Goal: Find specific page/section: Locate a particular part of the current website

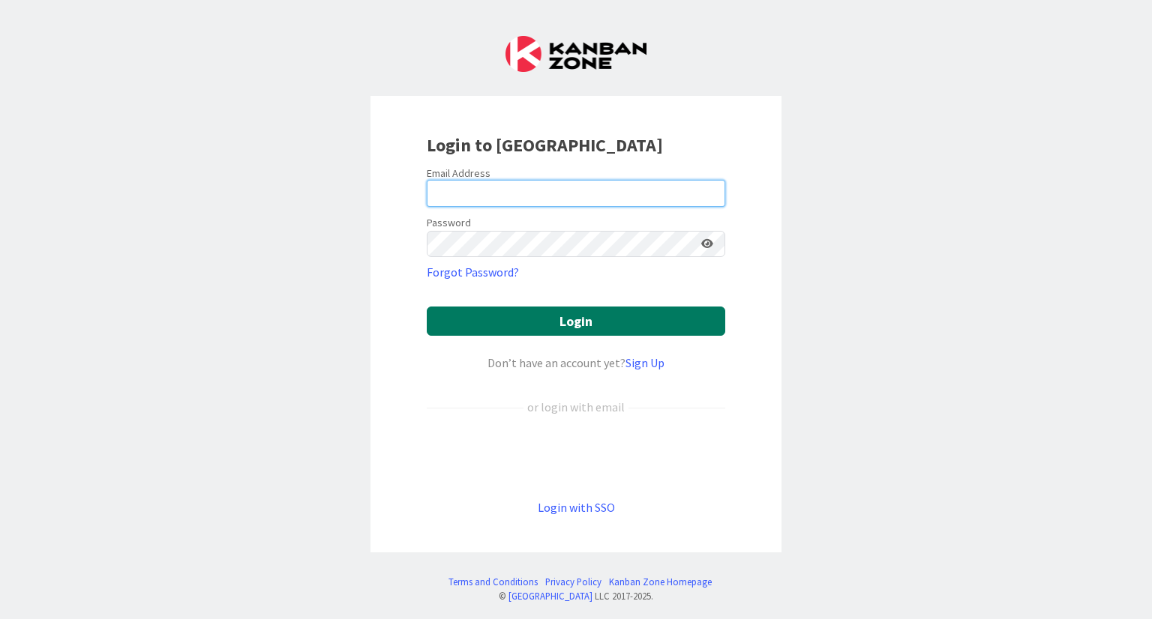
type input "[PERSON_NAME][EMAIL_ADDRESS][DOMAIN_NAME]"
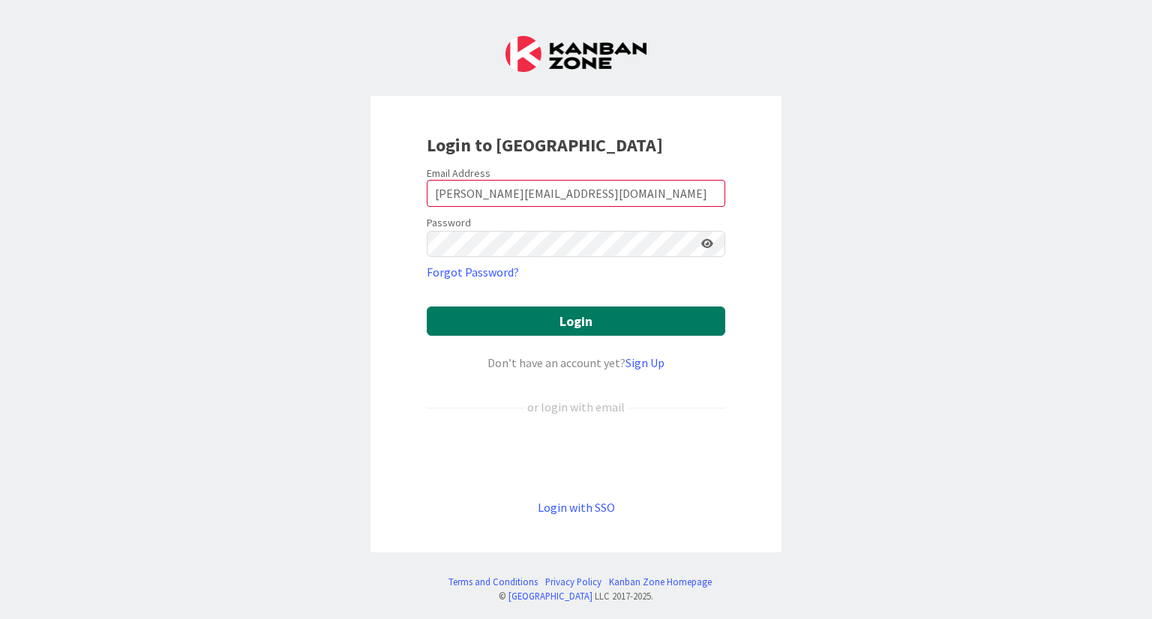
click at [526, 325] on button "Login" at bounding box center [576, 321] width 298 height 29
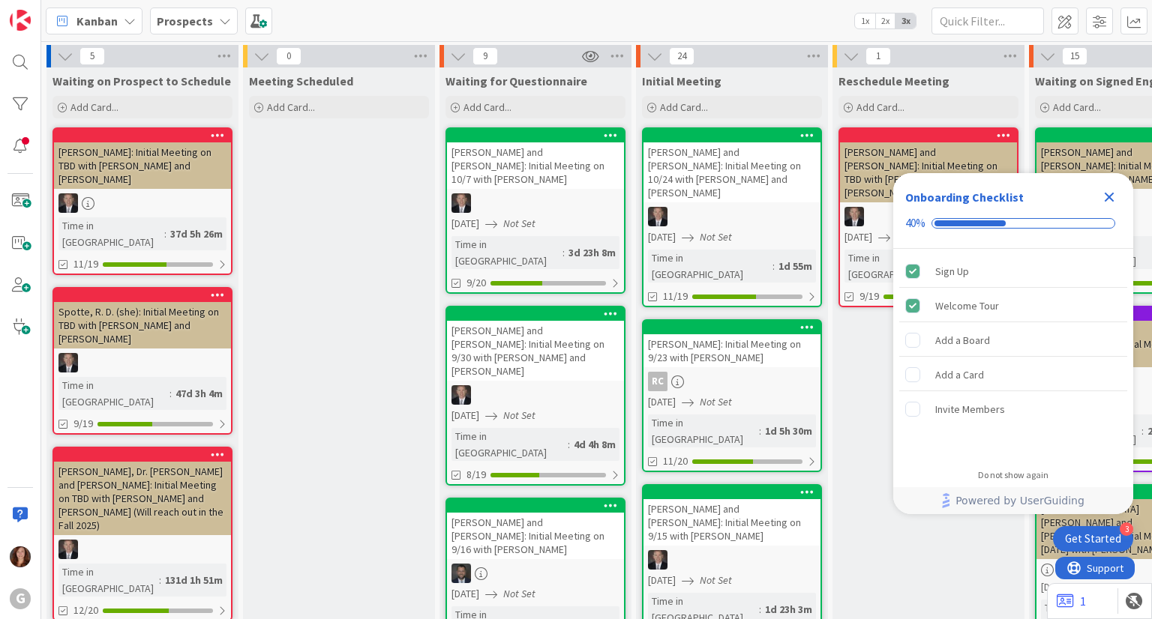
click at [180, 16] on b "Prospects" at bounding box center [185, 20] width 56 height 15
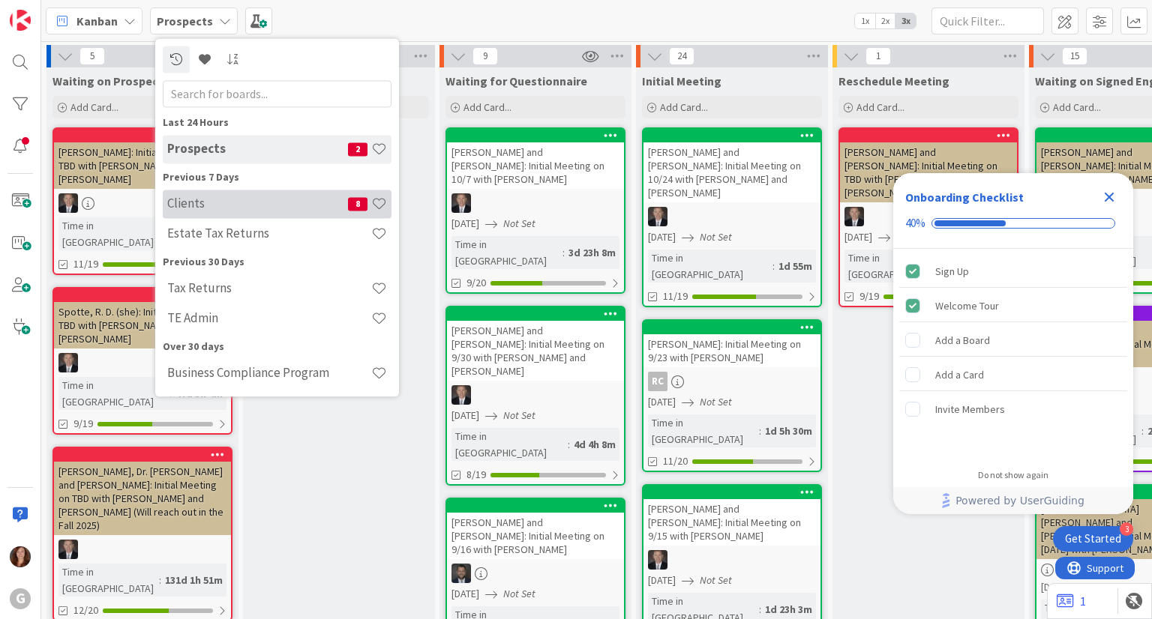
click at [180, 205] on h4 "Clients" at bounding box center [257, 203] width 181 height 15
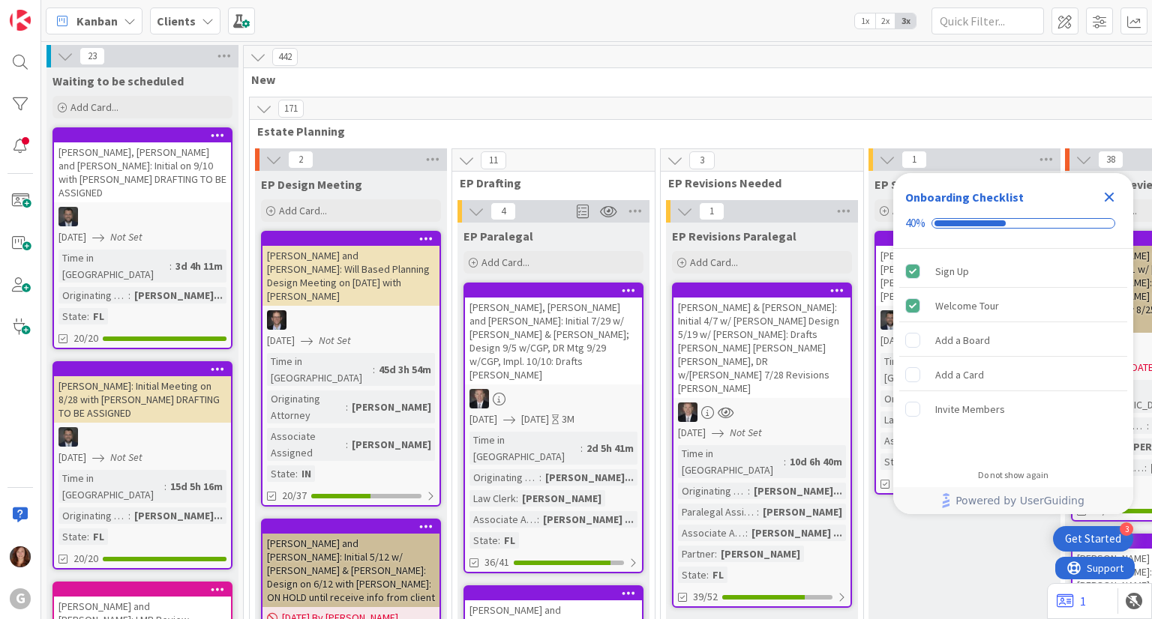
click at [1102, 199] on icon "Close Checklist" at bounding box center [1109, 197] width 18 height 18
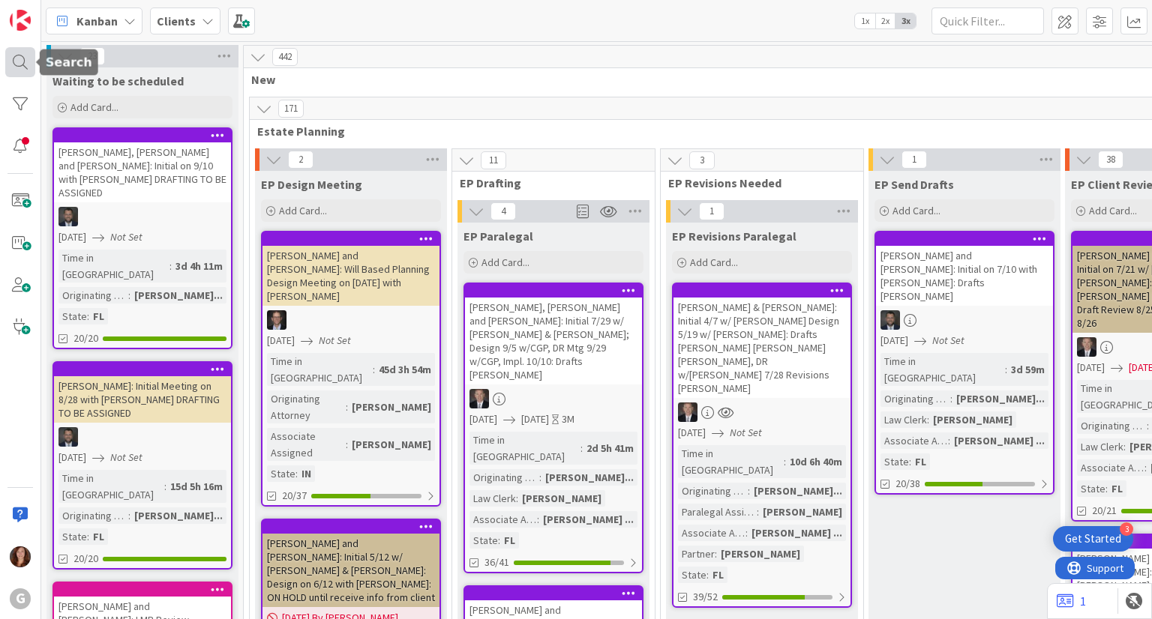
click at [25, 63] on div at bounding box center [20, 62] width 30 height 30
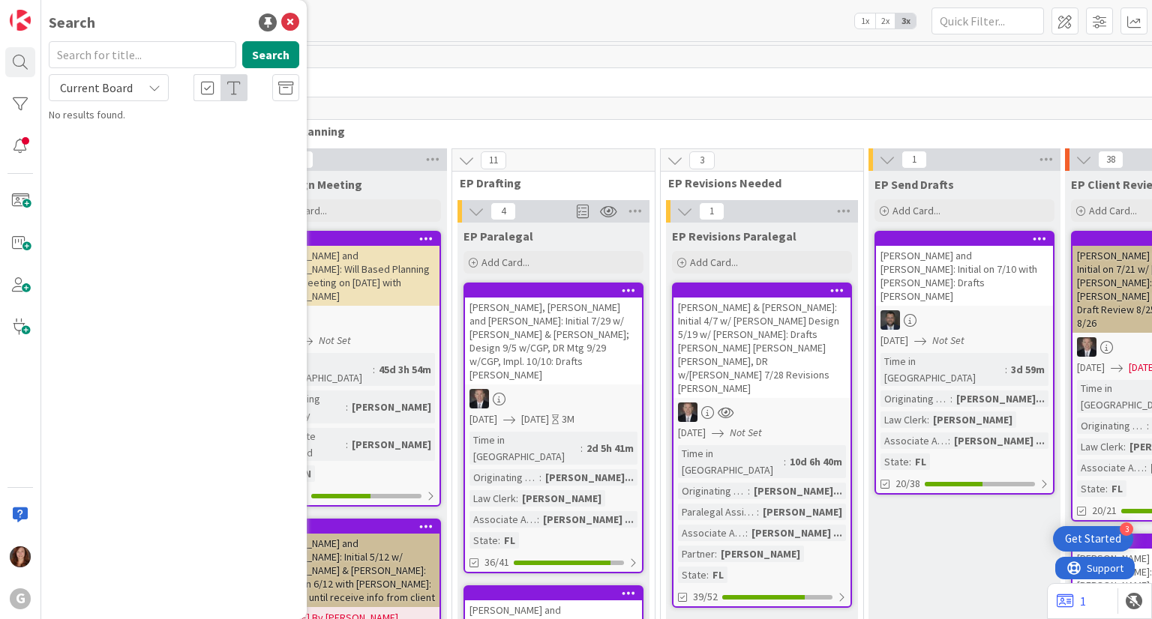
drag, startPoint x: 103, startPoint y: 62, endPoint x: 112, endPoint y: 80, distance: 20.1
click at [104, 62] on input "text" at bounding box center [142, 54] width 187 height 27
type input "[PERSON_NAME]"
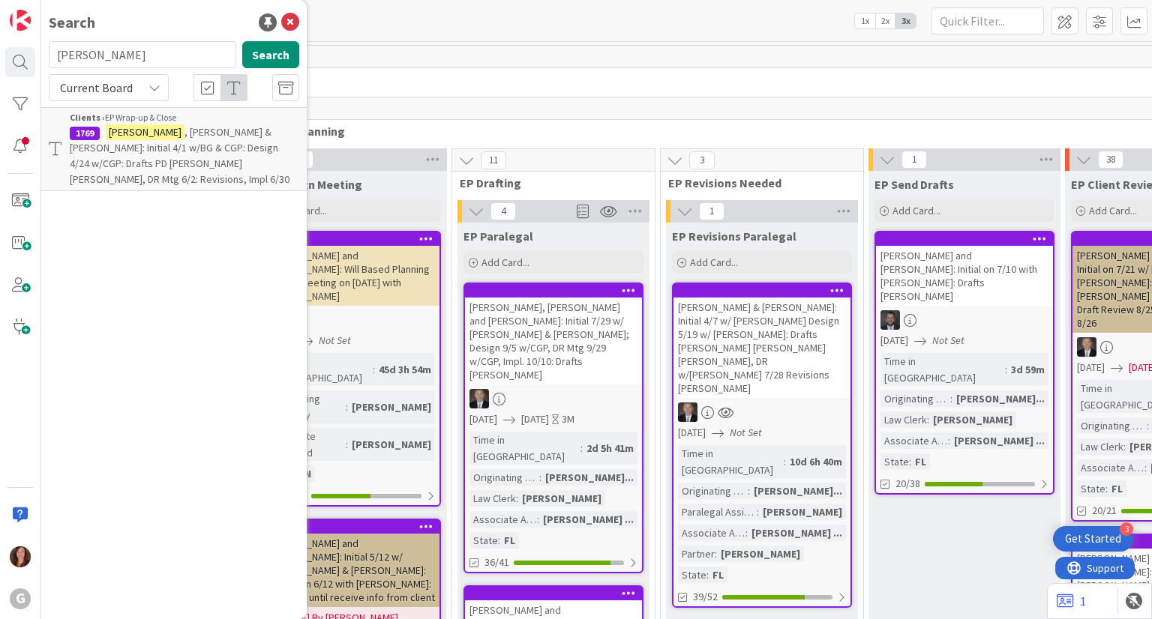
click at [229, 162] on span ", [PERSON_NAME] & [PERSON_NAME]: Initial 4/1 w/BG & CGP: Design 4/24 w/CGP: Dra…" at bounding box center [180, 155] width 220 height 61
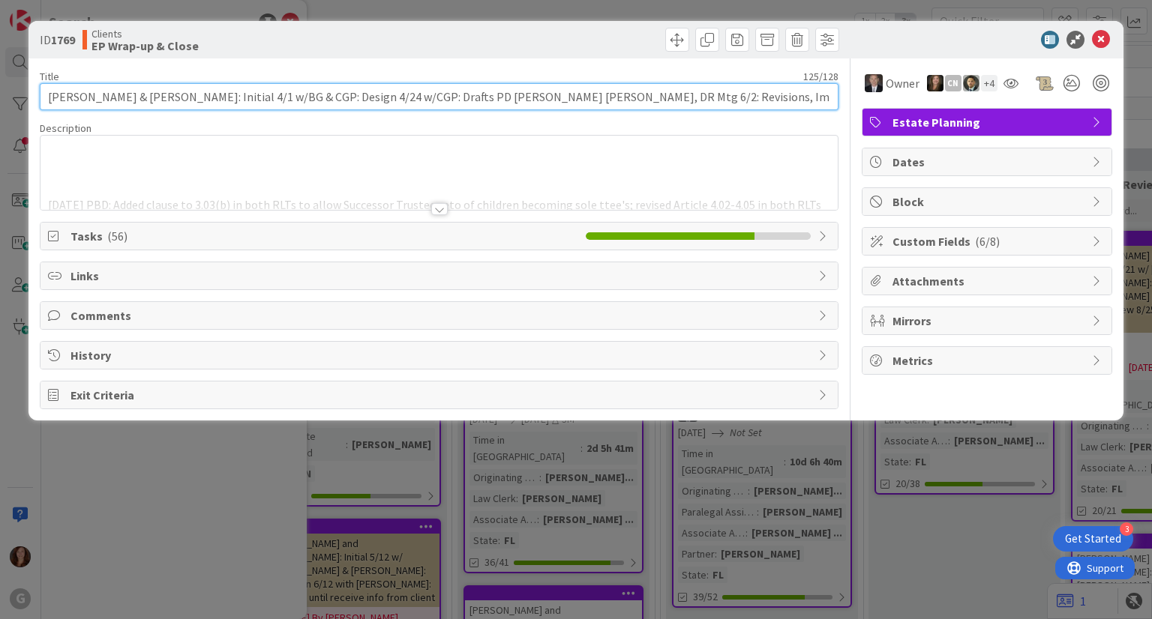
click at [712, 99] on input "[PERSON_NAME] & [PERSON_NAME]: Initial 4/1 w/BG & CGP: Design 4/24 w/CGP: Draft…" at bounding box center [439, 96] width 798 height 27
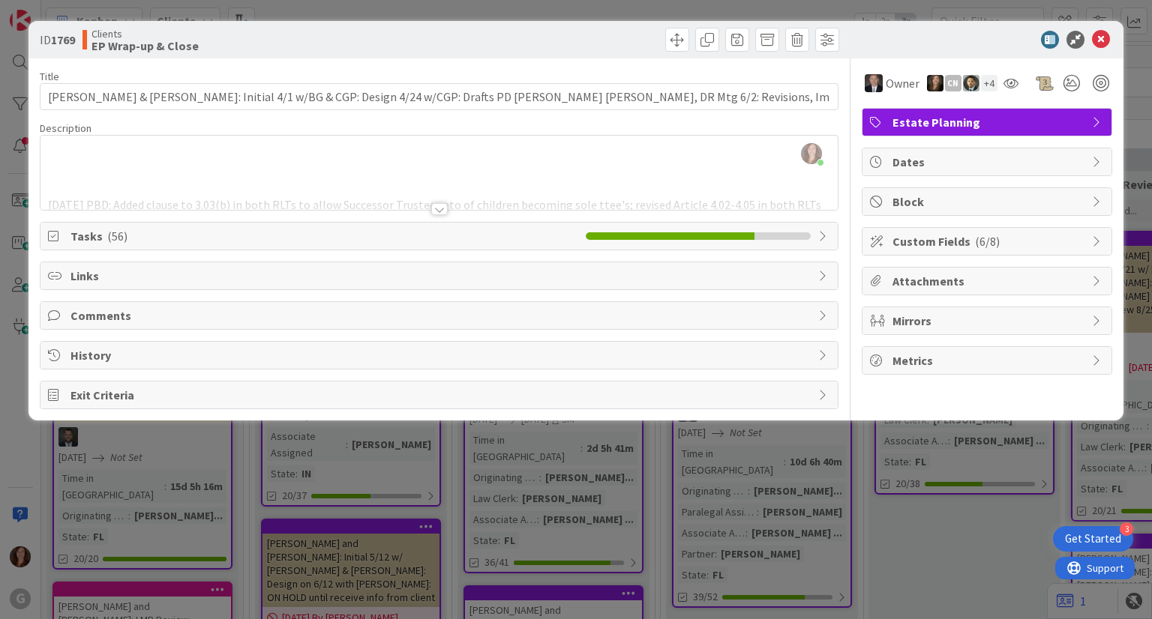
click at [625, 140] on div "[PERSON_NAME] just joined [DATE] PBD: Added clause to 3.03(b) in both RLTs to a…" at bounding box center [438, 173] width 796 height 74
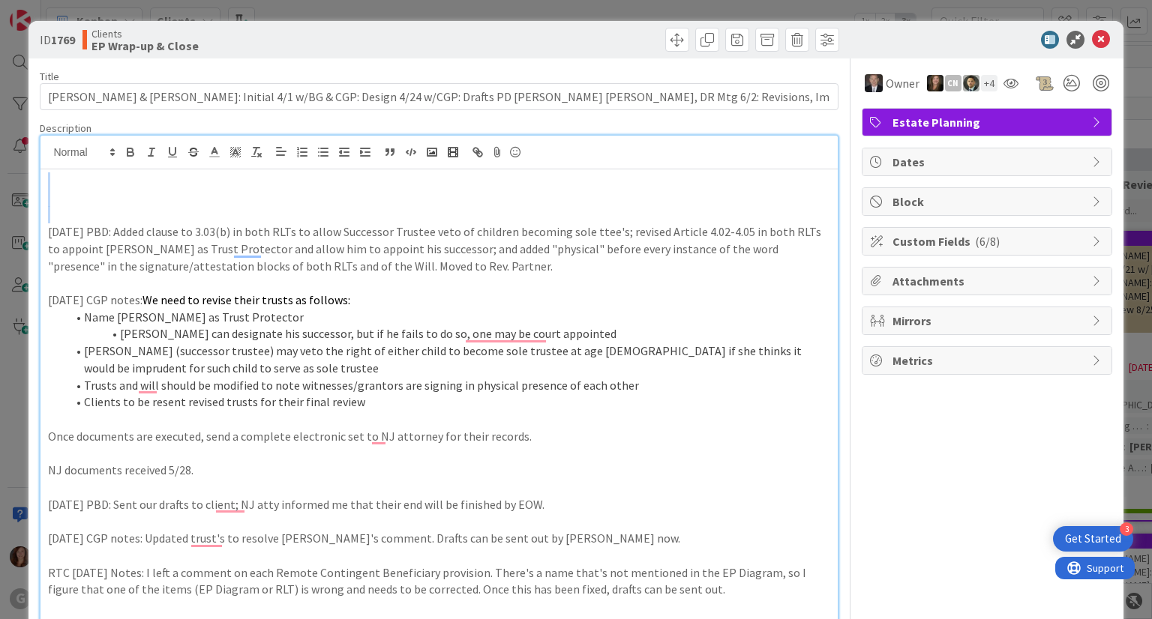
drag, startPoint x: 62, startPoint y: 221, endPoint x: 57, endPoint y: 172, distance: 49.0
click at [57, 172] on div "[DATE] PBD: Added clause to 3.03(b) in both RLTs to allow Successor Trustee vet…" at bounding box center [438, 527] width 796 height 716
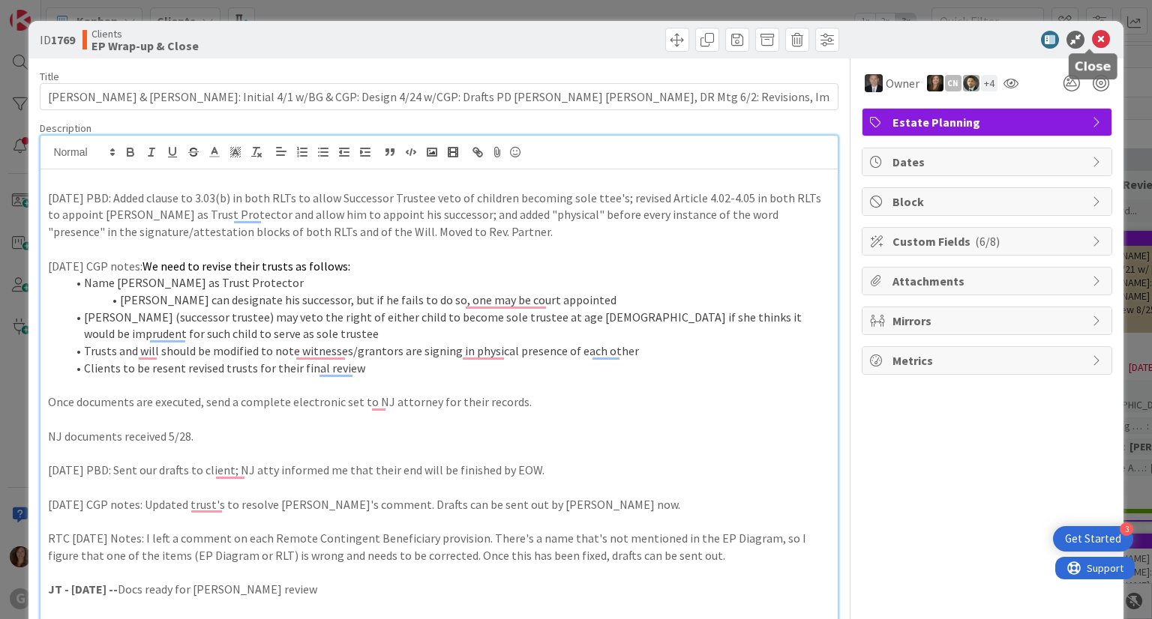
click at [1092, 39] on icon at bounding box center [1101, 40] width 18 height 18
